Goal: Task Accomplishment & Management: Manage account settings

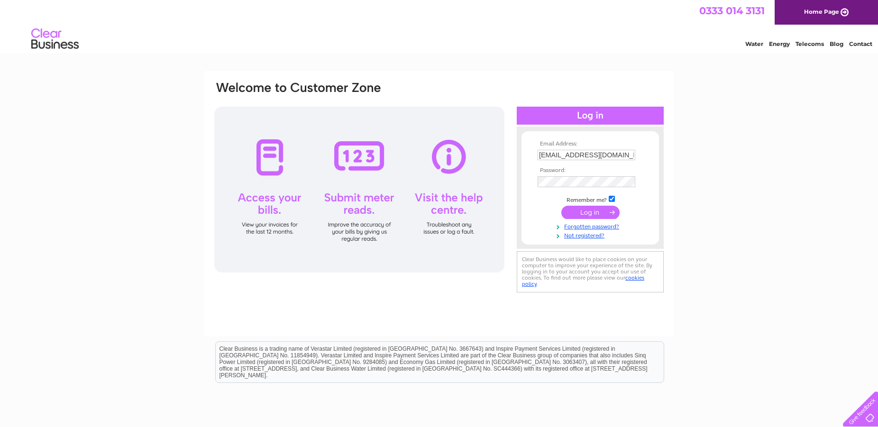
click at [590, 213] on input "submit" at bounding box center [590, 212] width 58 height 13
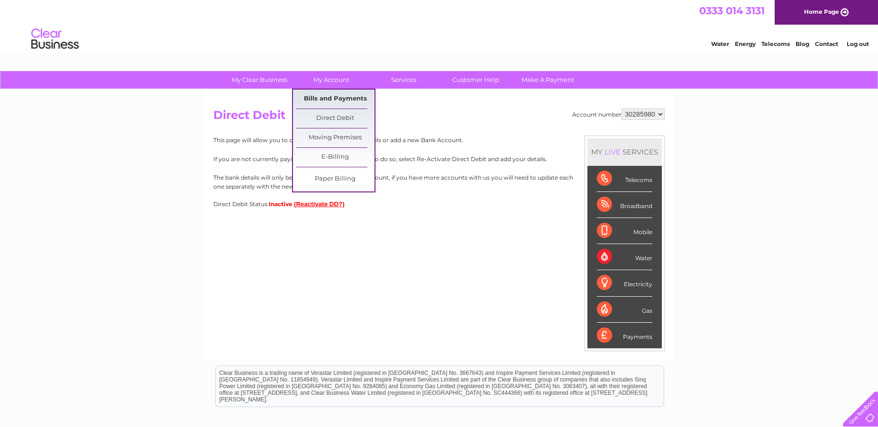
click at [335, 98] on link "Bills and Payments" at bounding box center [335, 99] width 78 height 19
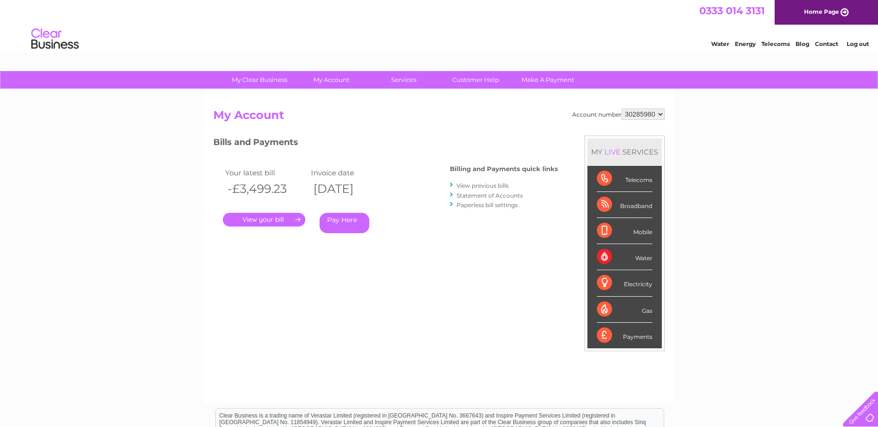
drag, startPoint x: 227, startPoint y: 188, endPoint x: 293, endPoint y: 190, distance: 65.5
click at [293, 190] on th "-£3,499.23" at bounding box center [266, 188] width 86 height 19
click at [294, 218] on link "." at bounding box center [264, 220] width 83 height 14
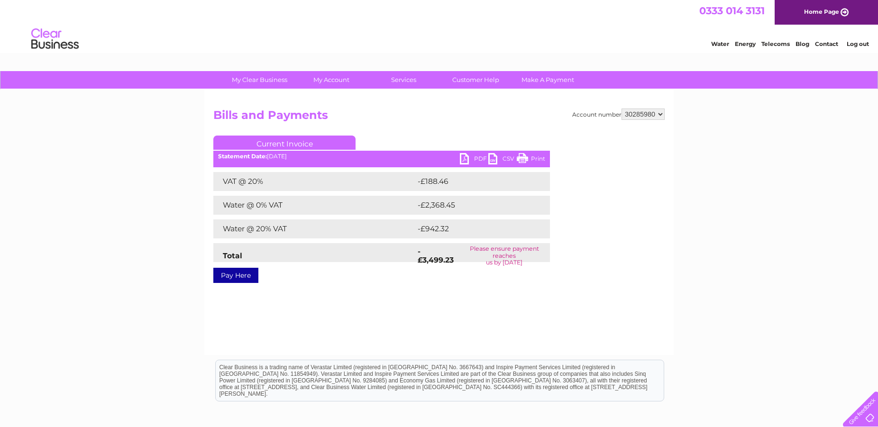
click at [468, 161] on link "PDF" at bounding box center [474, 160] width 28 height 14
drag, startPoint x: 469, startPoint y: 250, endPoint x: 540, endPoint y: 267, distance: 72.8
click at [540, 267] on div "Current Invoice PDF CSV Print Statement Date: 09/10/2025" at bounding box center [381, 208] width 337 height 144
click at [432, 259] on strong "-£3,499.23" at bounding box center [436, 256] width 36 height 18
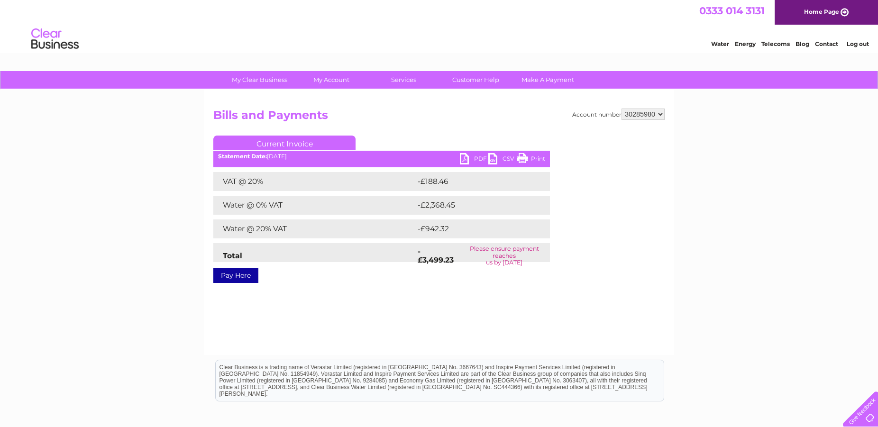
click at [432, 259] on strong "-£3,499.23" at bounding box center [436, 256] width 36 height 18
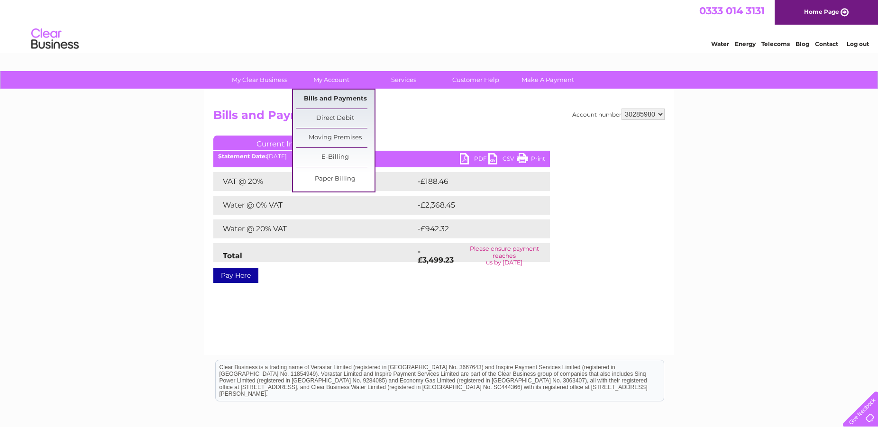
click at [345, 100] on link "Bills and Payments" at bounding box center [335, 99] width 78 height 19
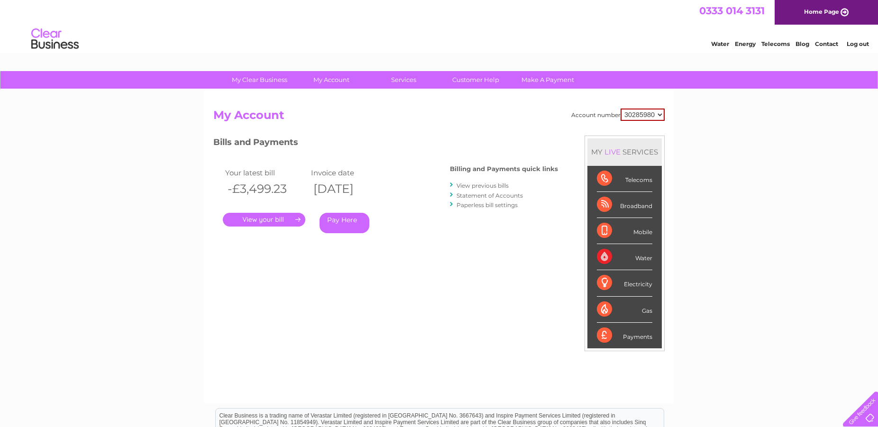
click at [492, 187] on link "View previous bills" at bounding box center [483, 185] width 52 height 7
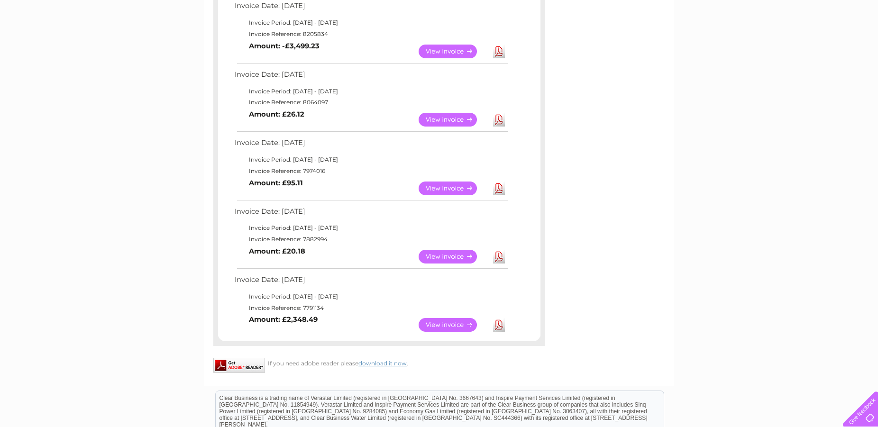
scroll to position [129, 0]
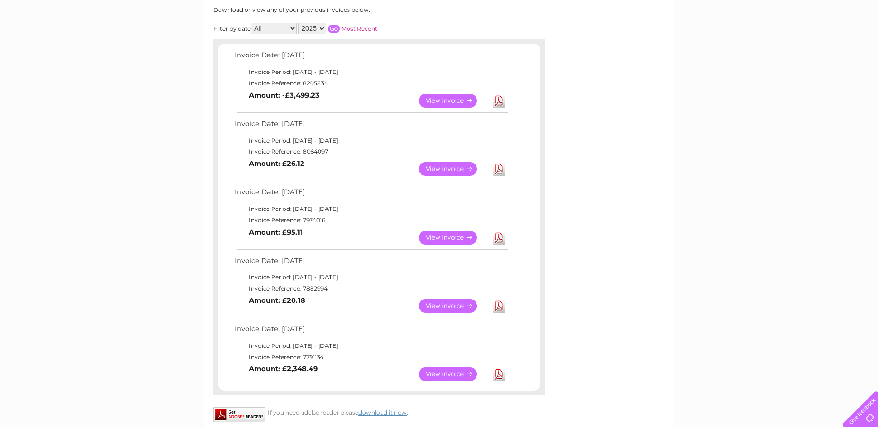
click at [298, 23] on select "2025 2024 2023" at bounding box center [312, 28] width 28 height 11
select select "2023"
click option "2023" at bounding box center [0, 0] width 0 height 0
click at [251, 23] on select "All April June July August September October November December" at bounding box center [274, 28] width 46 height 11
click option "All" at bounding box center [0, 0] width 0 height 0
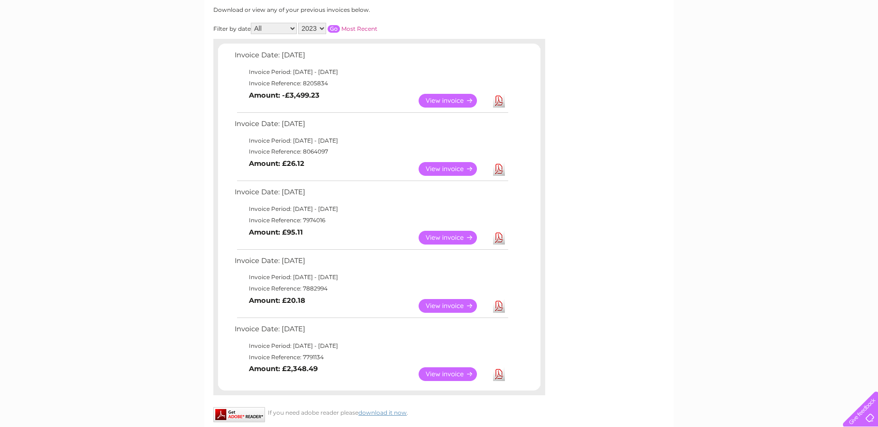
click at [328, 26] on input "button" at bounding box center [334, 29] width 12 height 8
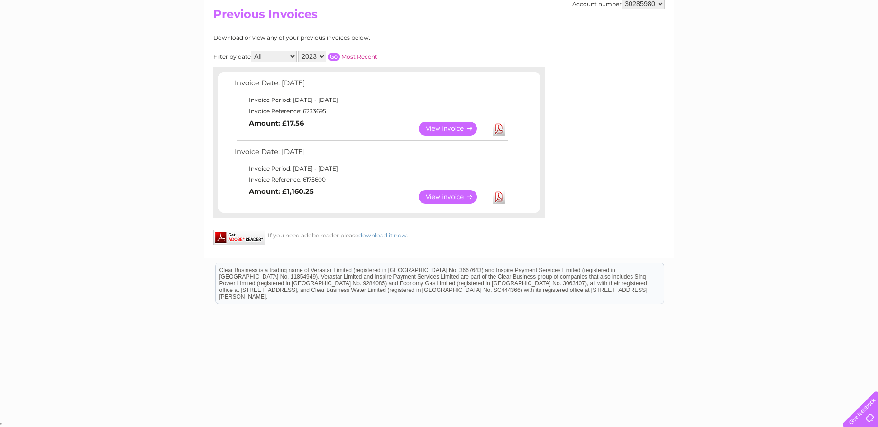
scroll to position [101, 0]
drag, startPoint x: 319, startPoint y: 192, endPoint x: 232, endPoint y: 155, distance: 94.3
click at [232, 155] on div "Invoice Date: [DATE] Invoice Period: [DATE] - [DATE] Invoice Reference: 6233695…" at bounding box center [379, 143] width 322 height 132
copy tbody "Invoice Date: [DATE] Invoice Period: [DATE] - [DATE] Invoice Reference: 6175600…"
click at [348, 200] on td "View Download Amount: £1,160.25" at bounding box center [370, 197] width 277 height 23
